Goal: Information Seeking & Learning: Find specific fact

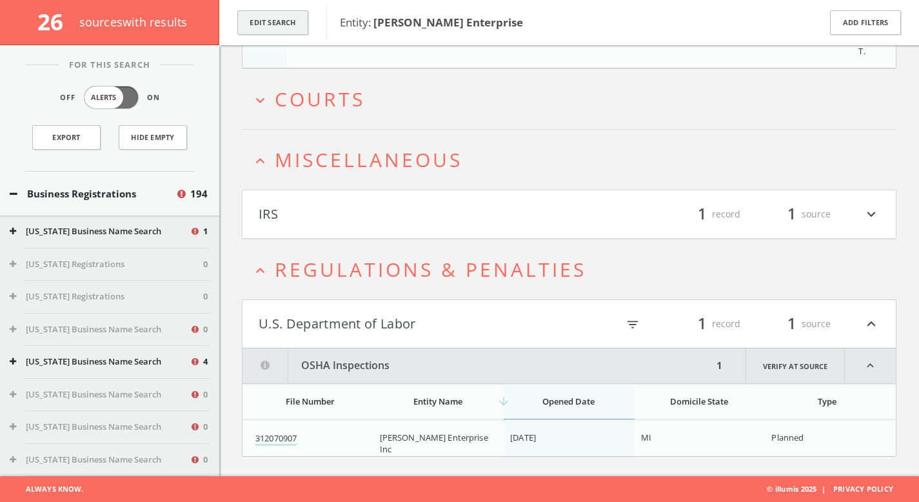
click at [263, 11] on button "Edit Search" at bounding box center [272, 22] width 71 height 25
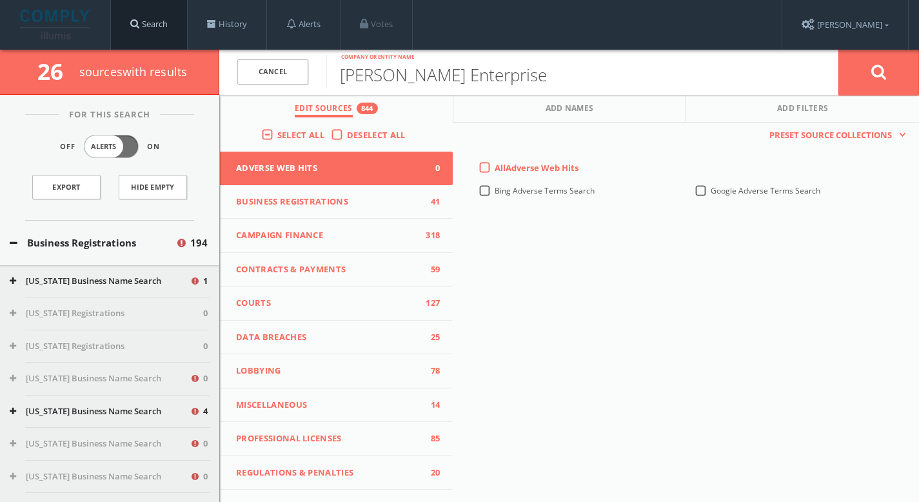
click at [163, 30] on link "Search" at bounding box center [149, 24] width 76 height 49
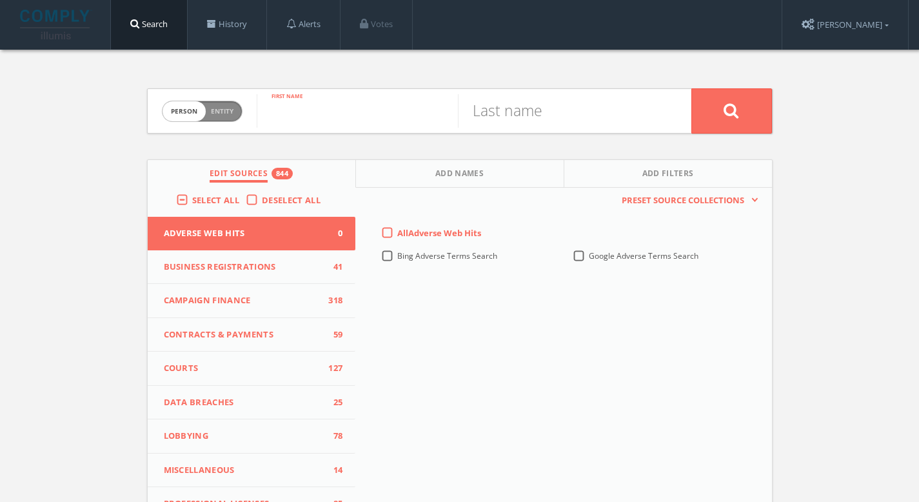
click at [354, 117] on input "text" at bounding box center [357, 111] width 201 height 34
type input "[PERSON_NAME]"
click at [717, 115] on button at bounding box center [731, 110] width 81 height 45
